Goal: Check status: Check status

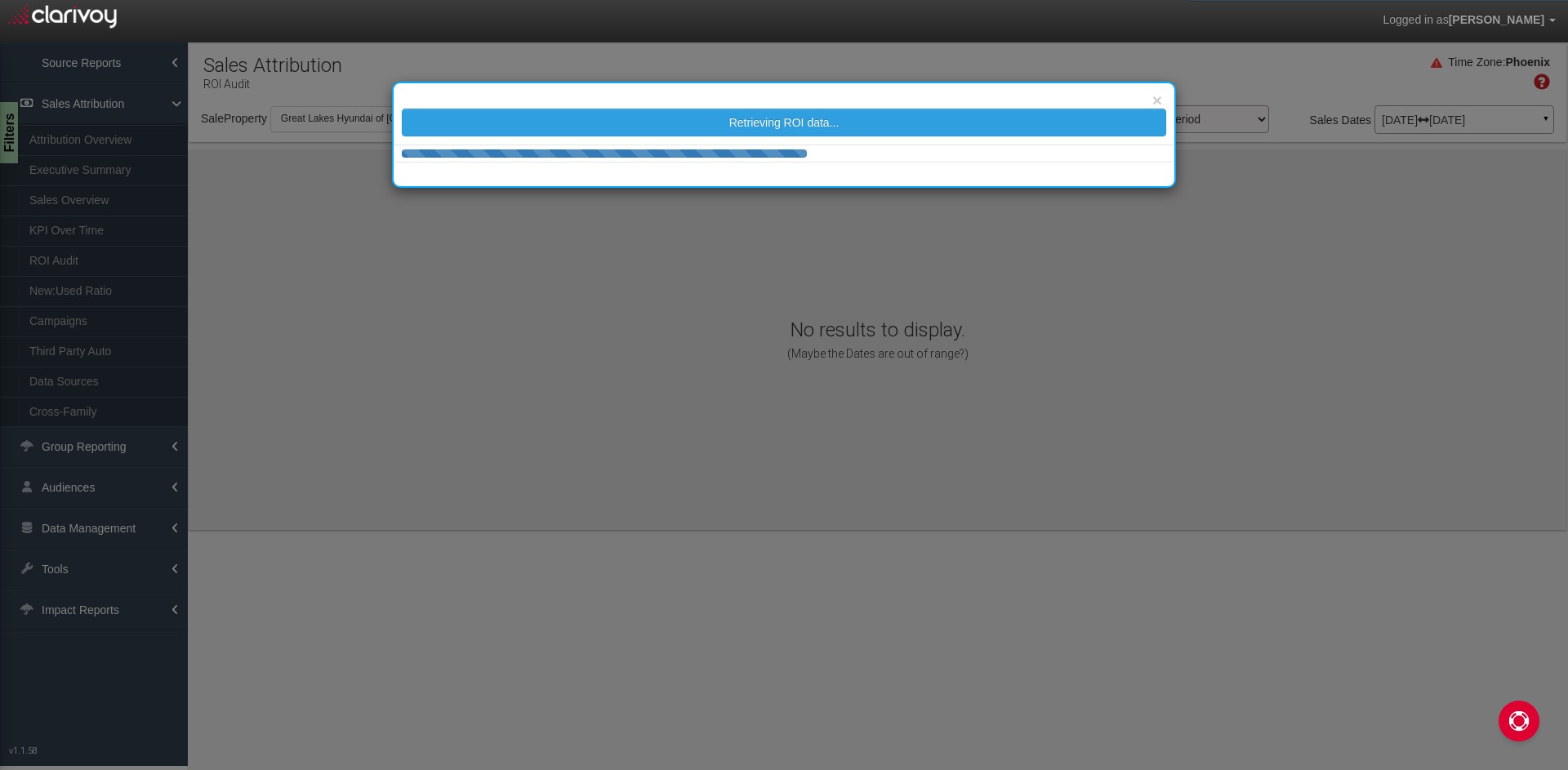
select select "object:993"
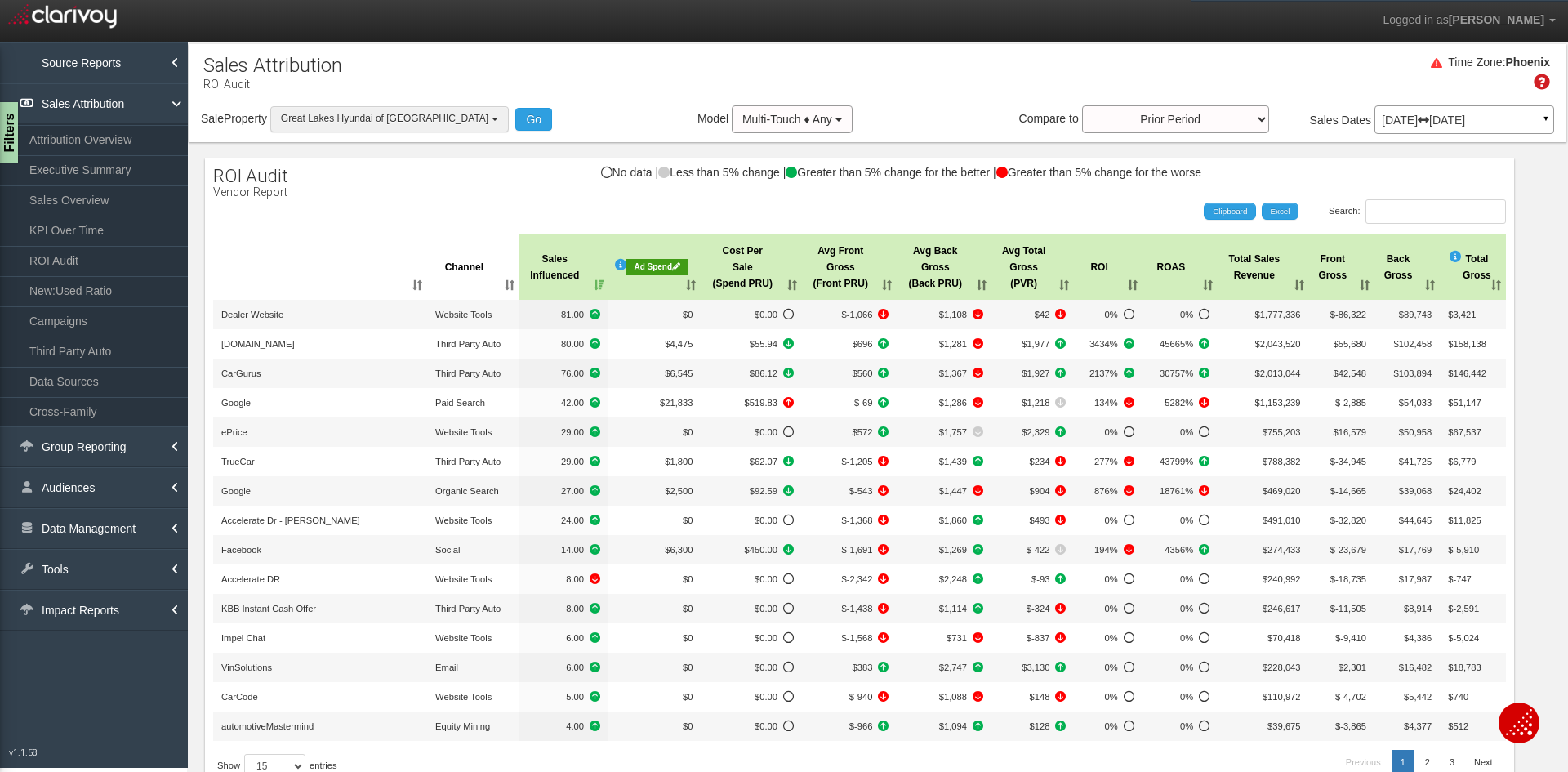
click at [385, 130] on button "Great Lakes Hyundai of [GEOGRAPHIC_DATA]" at bounding box center [390, 118] width 238 height 25
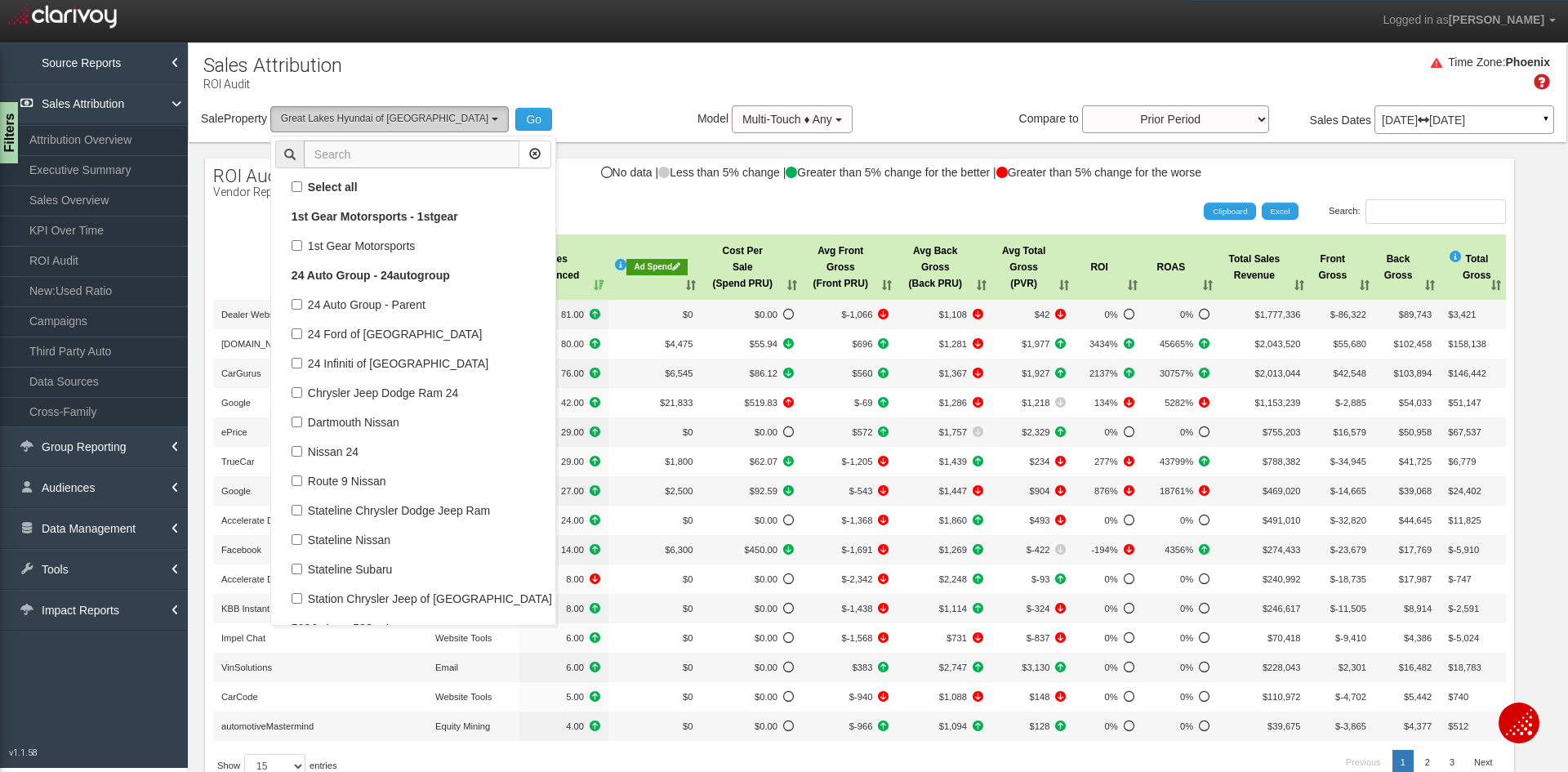
scroll to position [39625, 0]
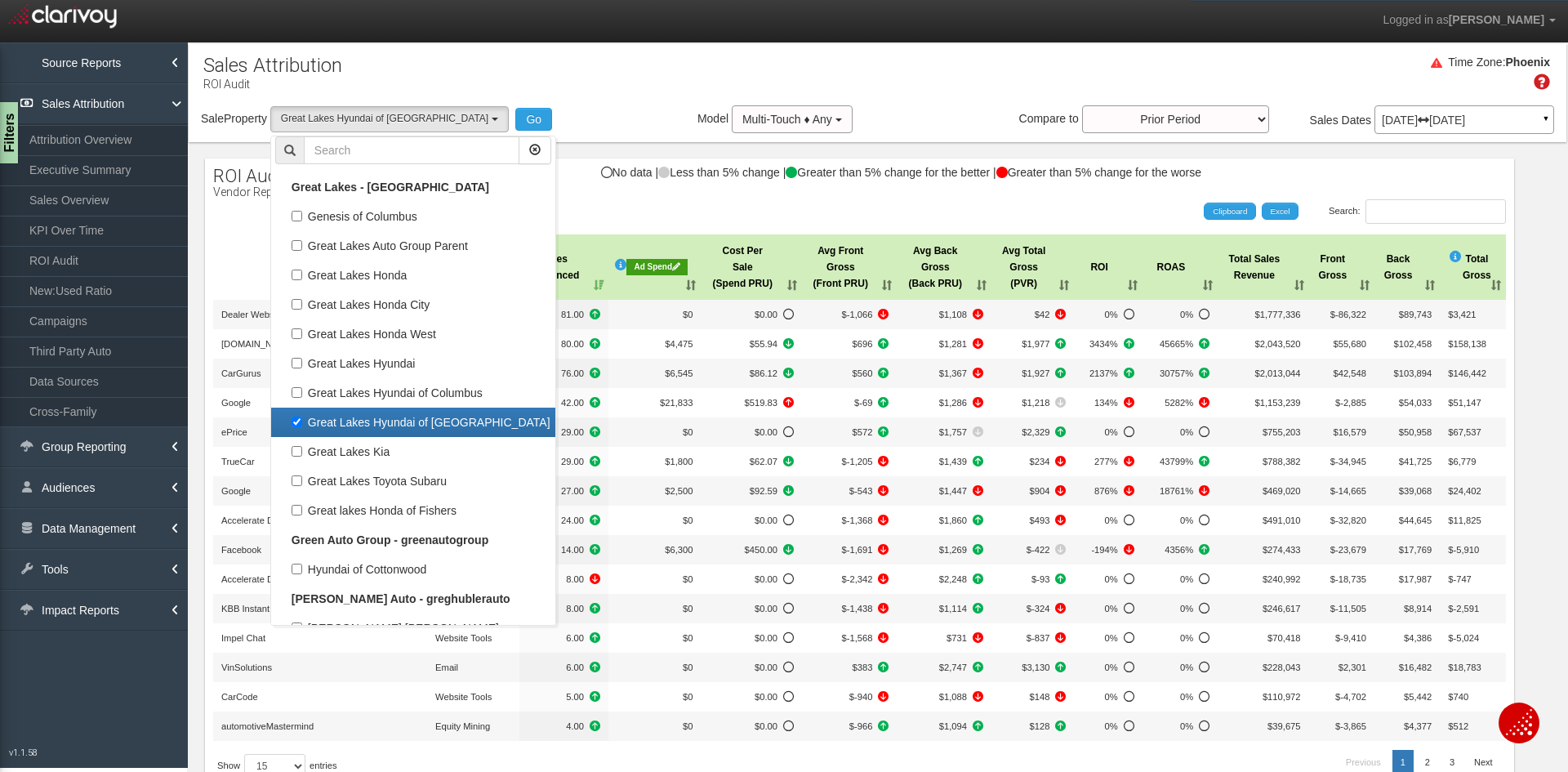
drag, startPoint x: 366, startPoint y: 419, endPoint x: 372, endPoint y: 429, distance: 11.7
click at [366, 419] on label "Great Lakes Hyundai of [GEOGRAPHIC_DATA]" at bounding box center [414, 423] width 276 height 21
click at [302, 419] on input "Great Lakes Hyundai of [GEOGRAPHIC_DATA]" at bounding box center [297, 422] width 11 height 11
checkbox input "false"
select select
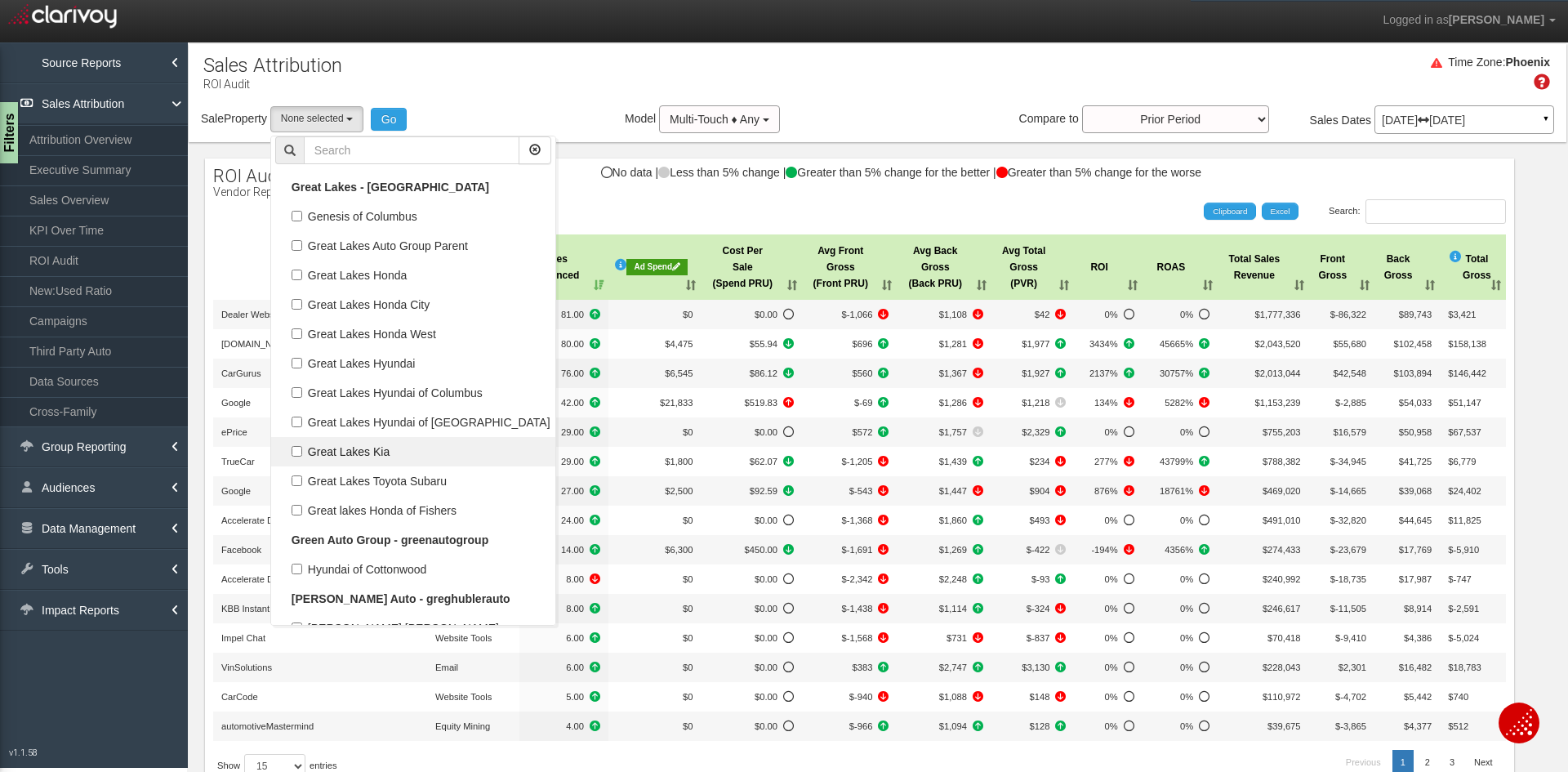
scroll to position [19067, 0]
click at [381, 457] on label "Great Lakes Kia" at bounding box center [414, 451] width 276 height 21
click at [302, 456] on input "Great Lakes Kia" at bounding box center [297, 451] width 11 height 11
checkbox input "true"
select select "object:994"
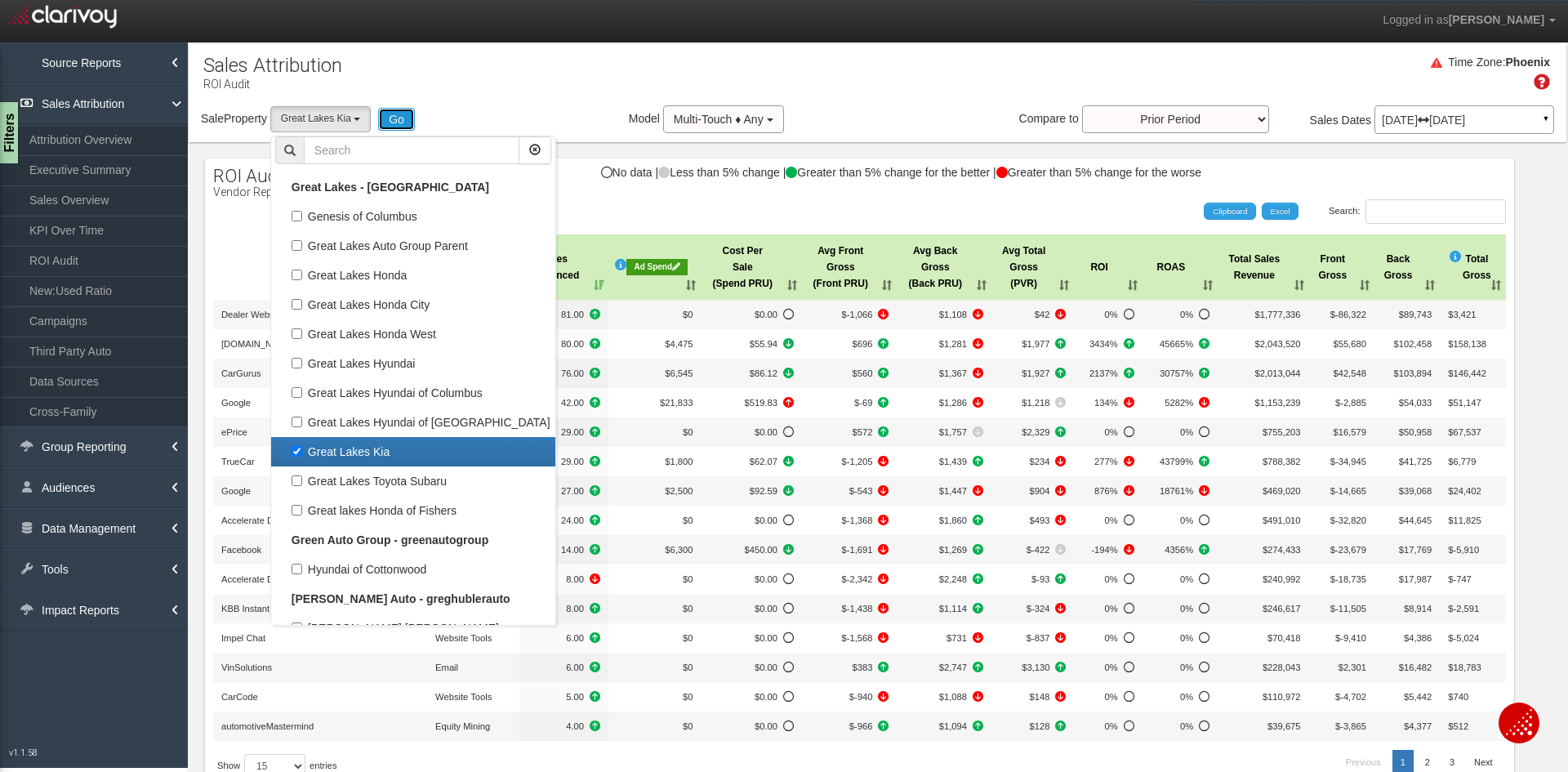
click at [393, 115] on button "Go" at bounding box center [396, 119] width 37 height 23
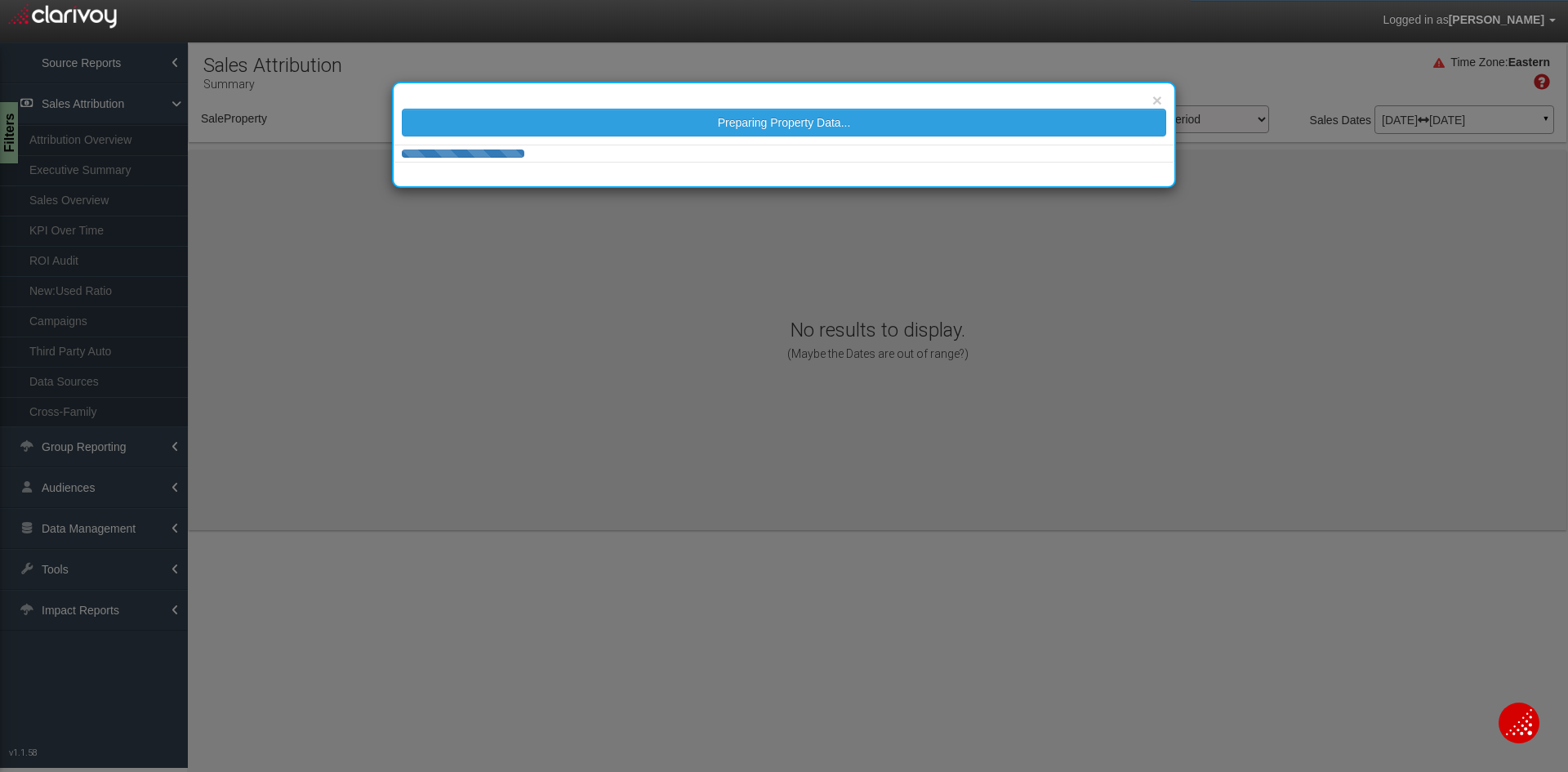
select select "object:4006"
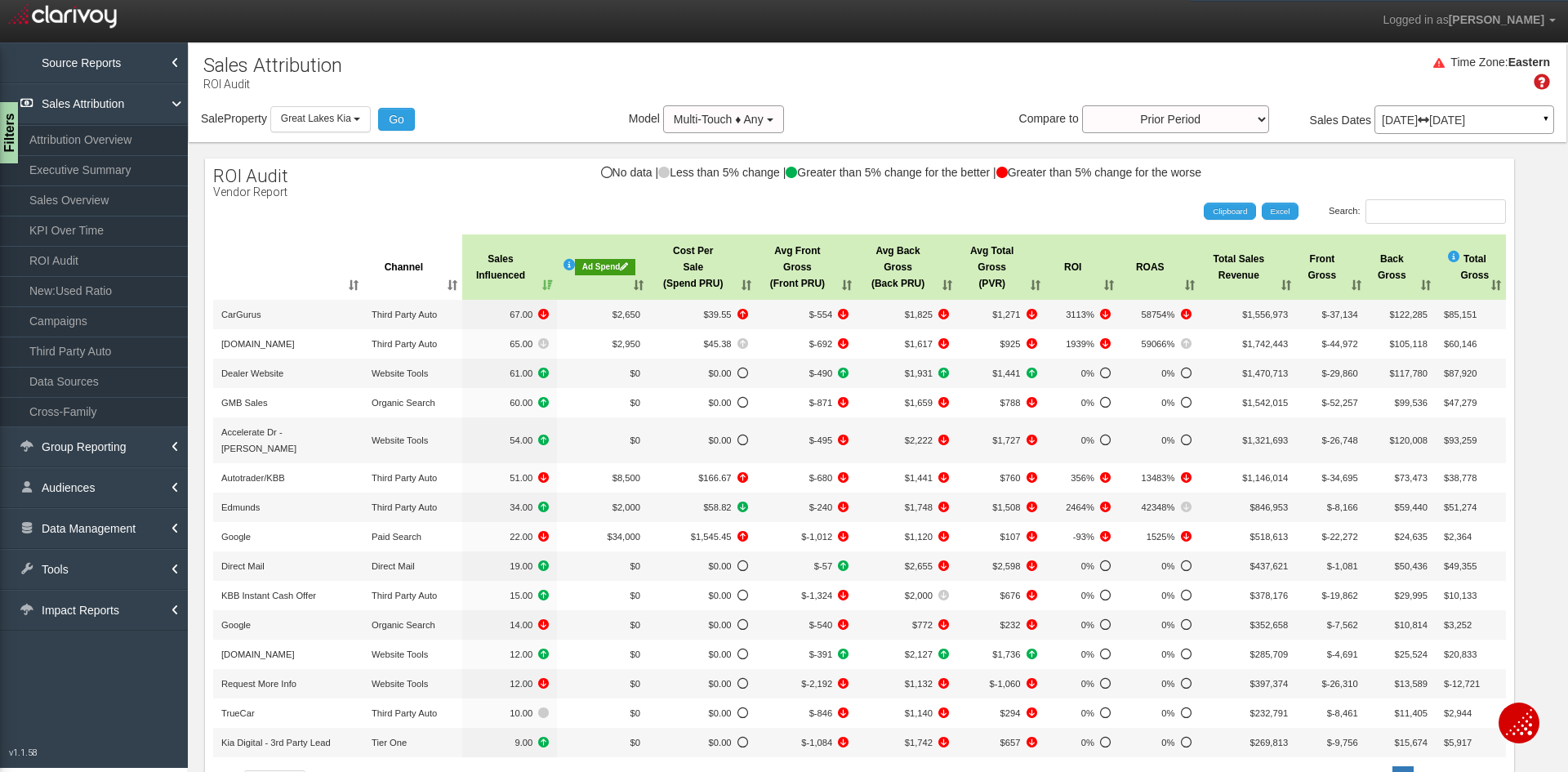
click at [284, 101] on div "Time Zone: Eastern" at bounding box center [877, 79] width 1377 height 53
click at [290, 108] on button "Great Lakes Kia" at bounding box center [321, 118] width 100 height 25
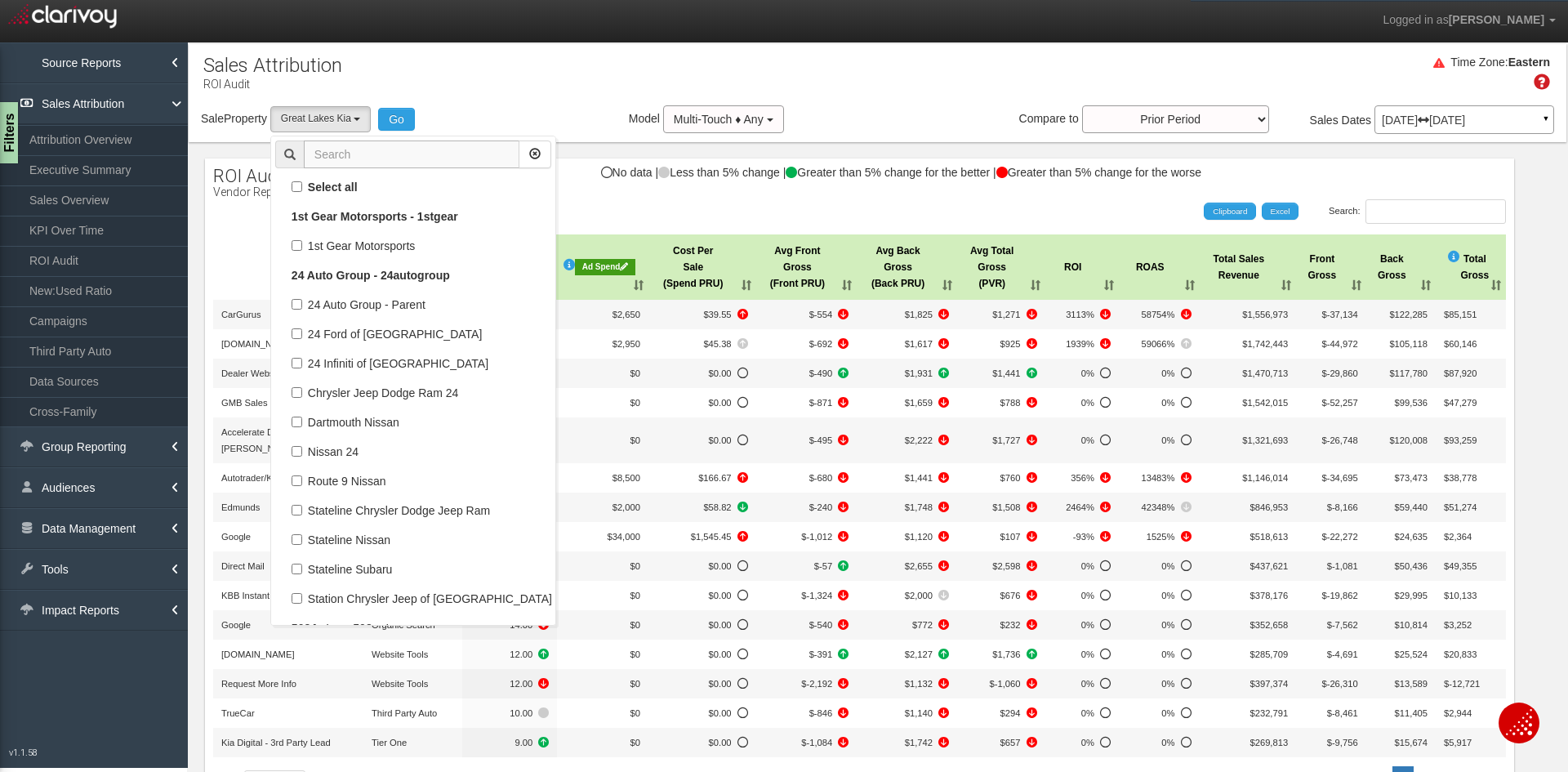
scroll to position [39743, 0]
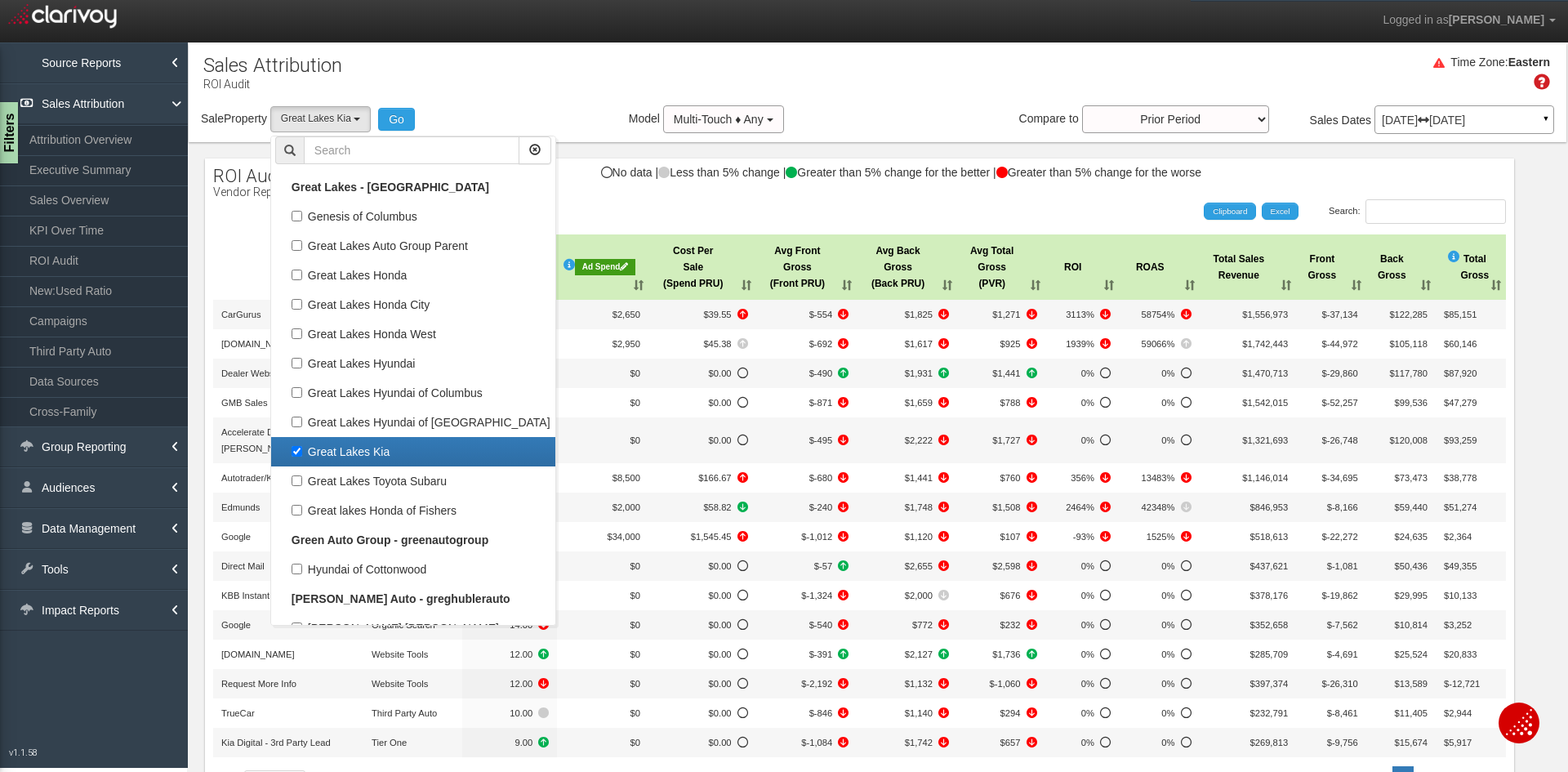
click at [359, 455] on label "Great Lakes Kia" at bounding box center [414, 451] width 276 height 21
click at [302, 455] on input "Great Lakes Kia" at bounding box center [297, 451] width 11 height 11
checkbox input "false"
select select
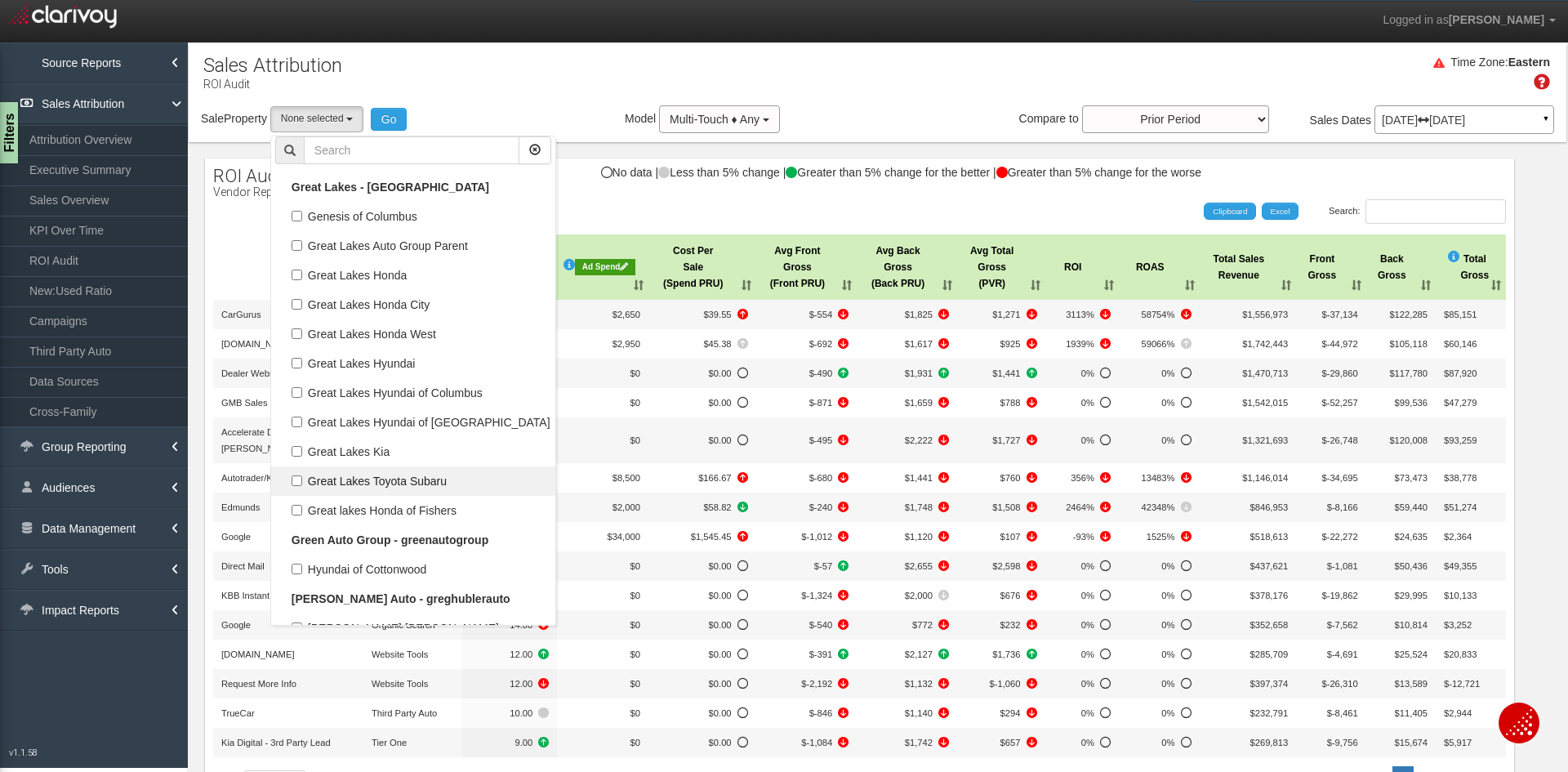
scroll to position [19137, 0]
click at [368, 481] on label "Great Lakes Toyota Subaru" at bounding box center [414, 481] width 276 height 21
click at [302, 481] on input "Great Lakes Toyota Subaru" at bounding box center [297, 480] width 11 height 11
checkbox input "true"
select select "object:4007"
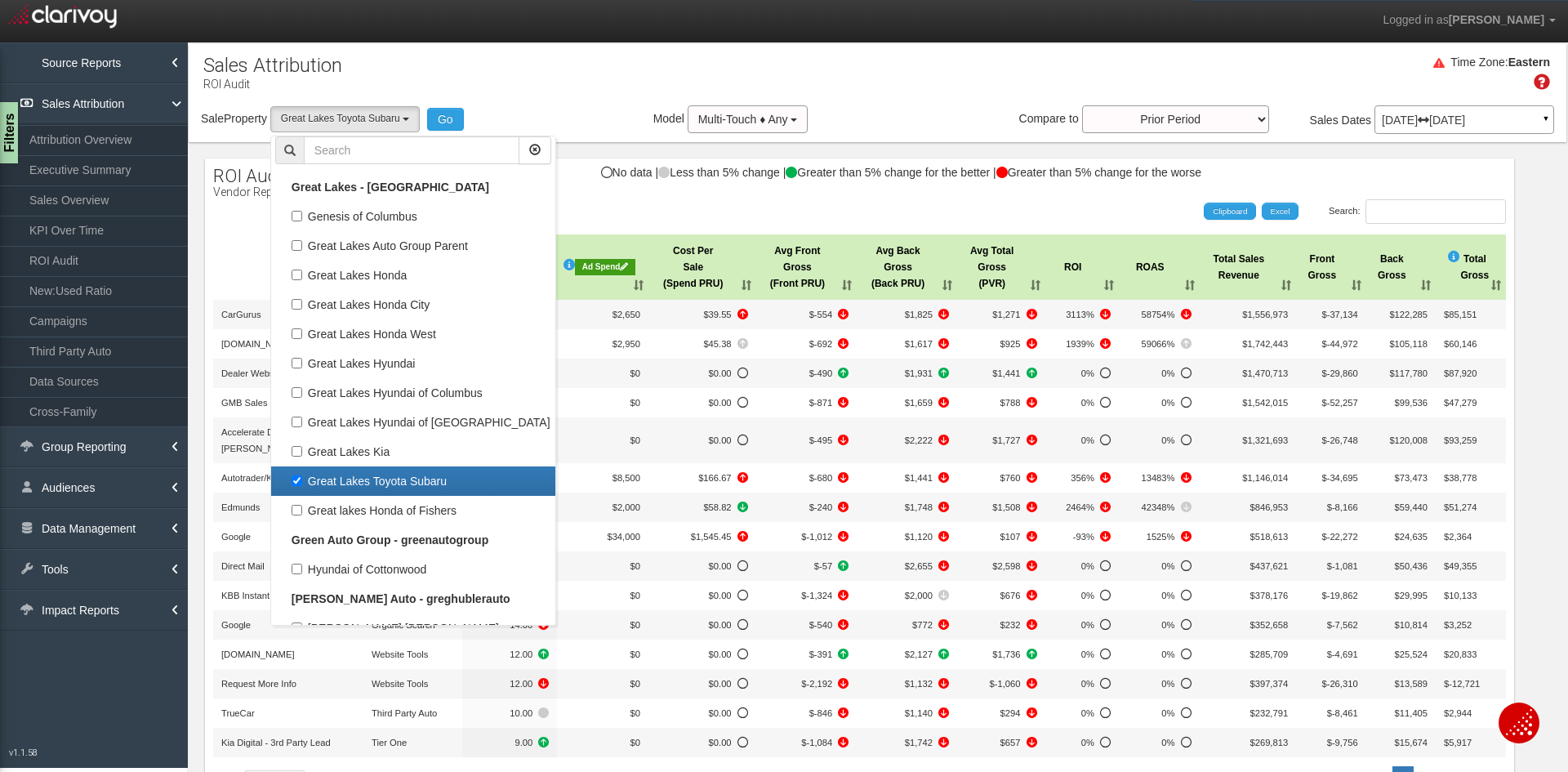
click at [402, 479] on label "Great Lakes Toyota Subaru" at bounding box center [414, 481] width 276 height 21
click at [302, 479] on input "Great Lakes Toyota Subaru" at bounding box center [297, 480] width 11 height 11
checkbox input "false"
select select
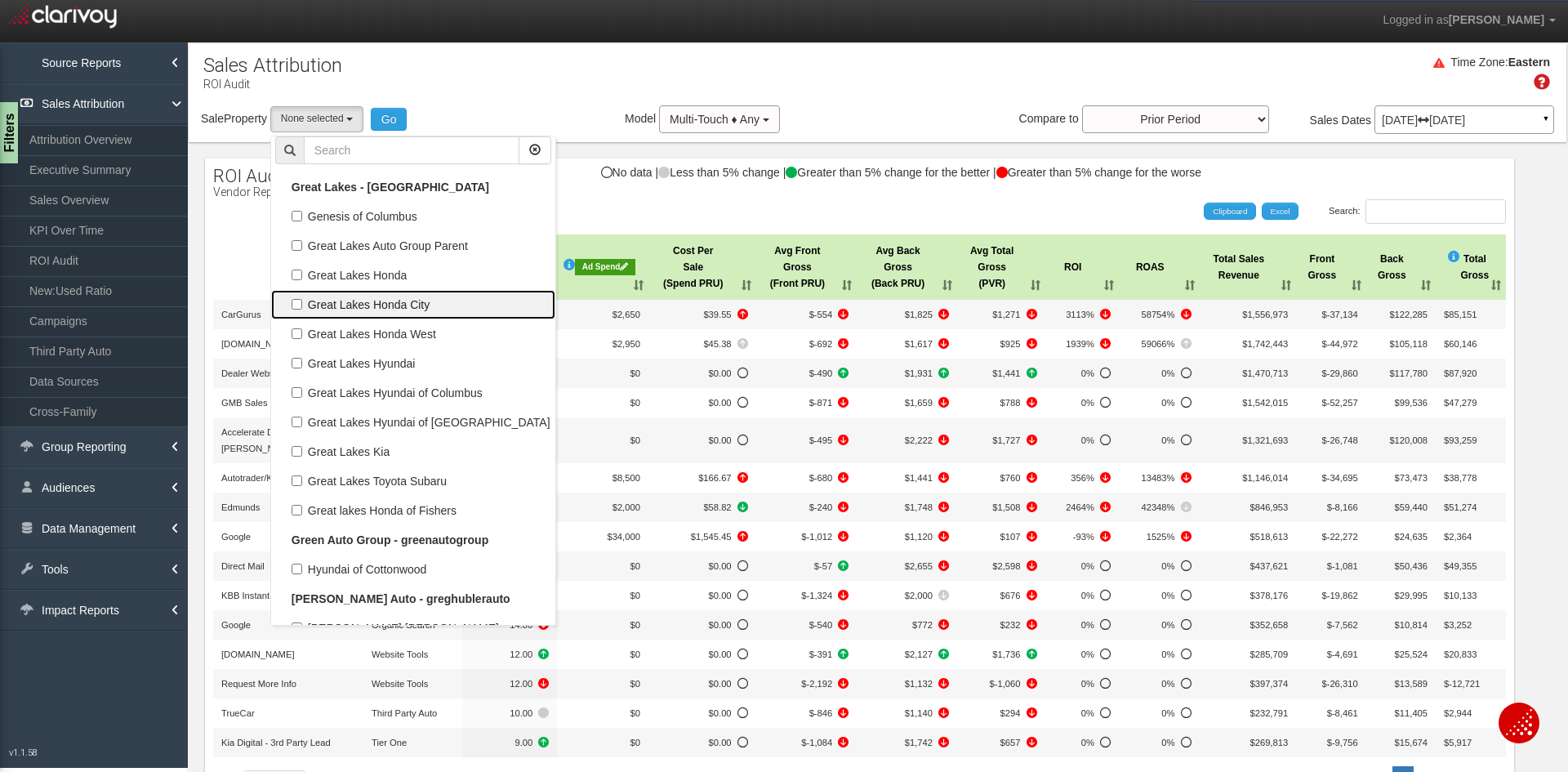
click at [405, 304] on label "Great Lakes Honda City" at bounding box center [414, 305] width 276 height 21
click at [302, 304] on input "Great Lakes Honda City" at bounding box center [297, 304] width 11 height 11
checkbox input "true"
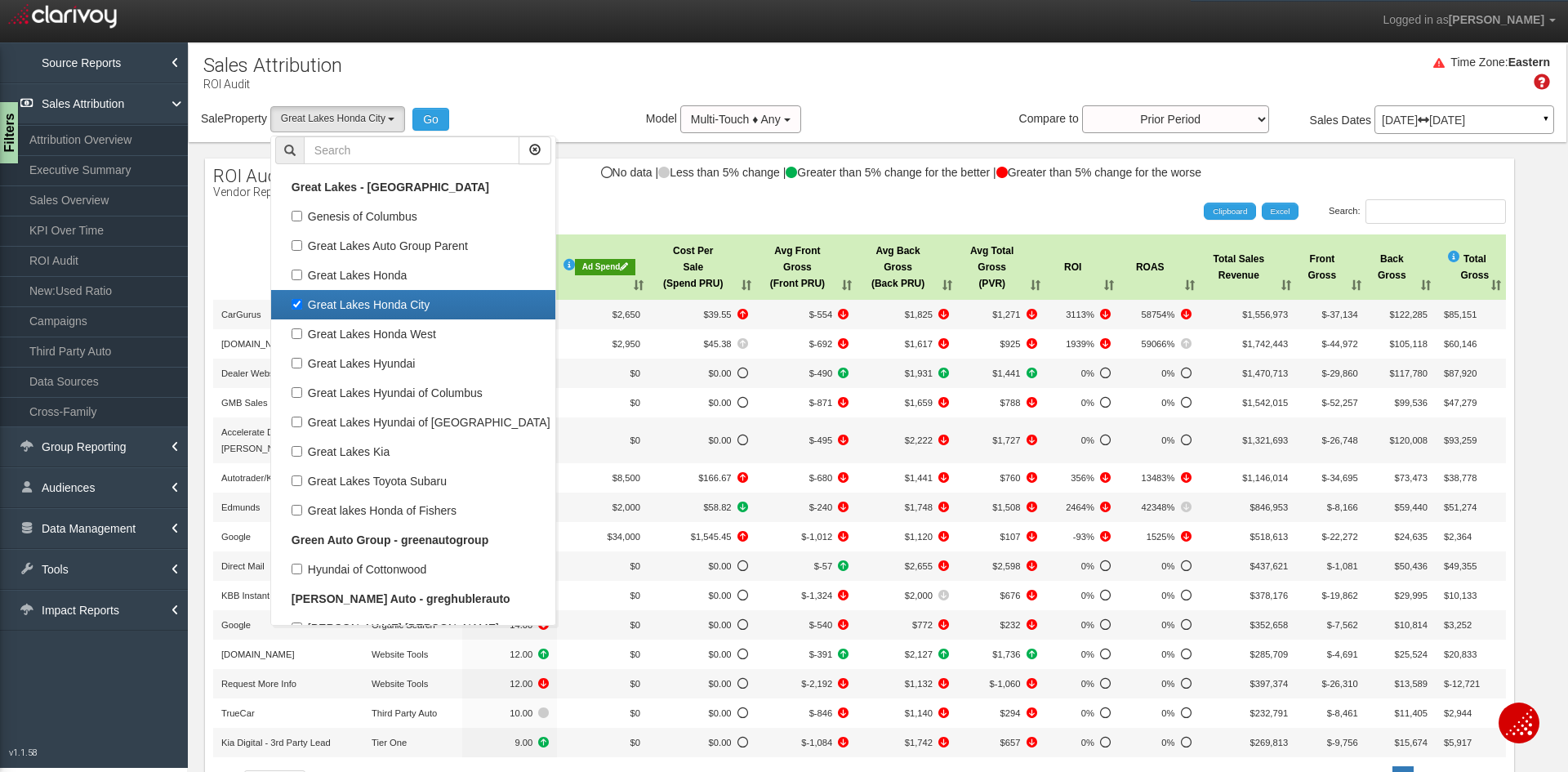
select select "object:4001"
click at [436, 119] on button "Go" at bounding box center [431, 119] width 37 height 23
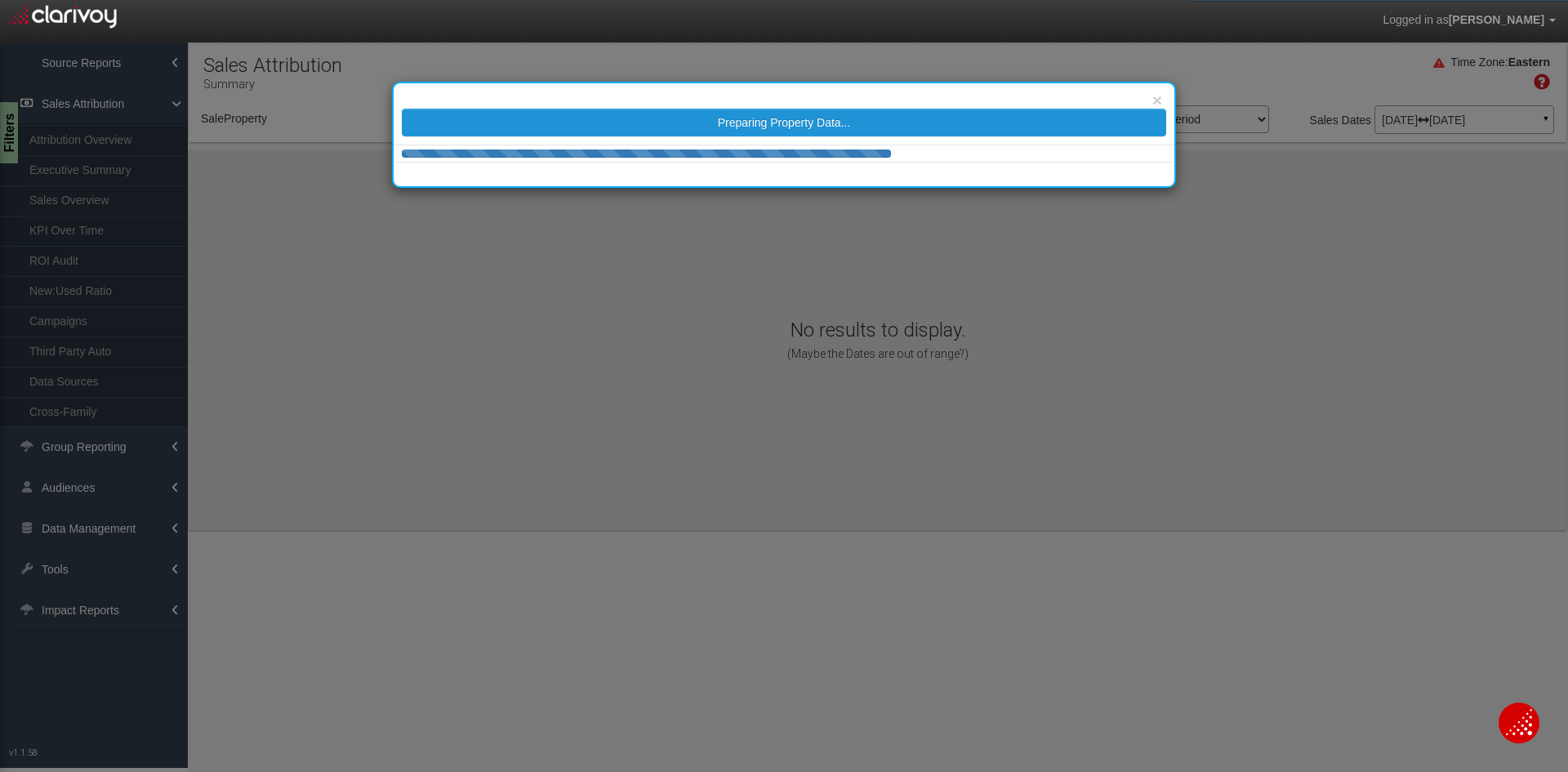
select select "object:6617"
